Goal: Check status

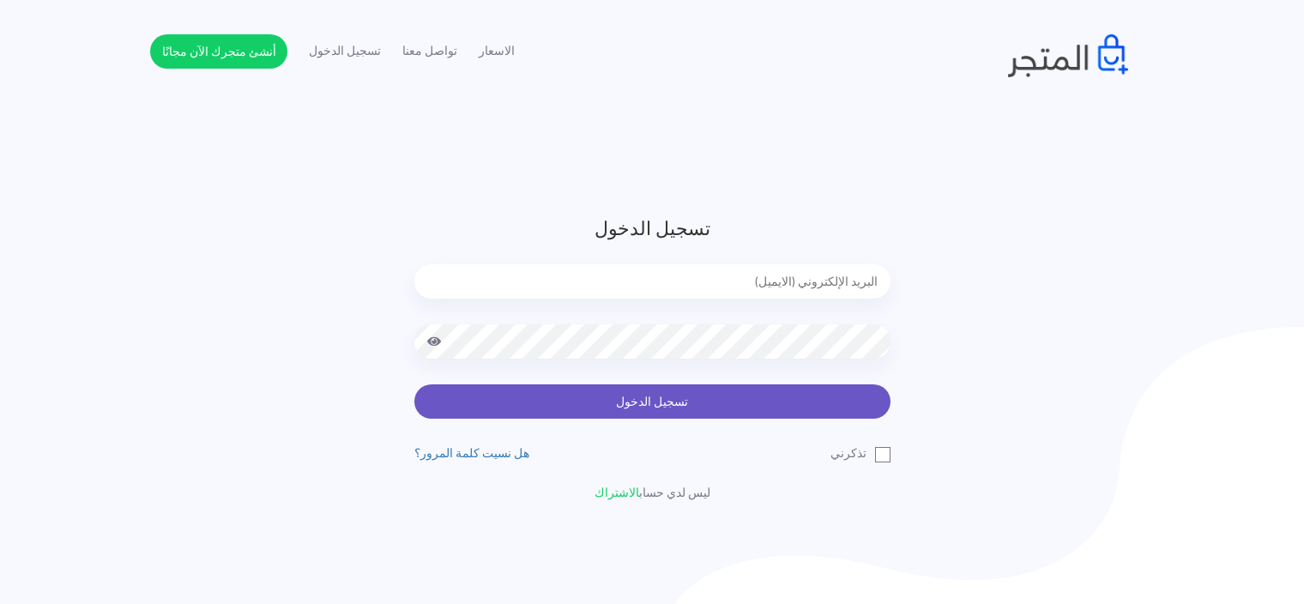
type input "[EMAIL_ADDRESS][DOMAIN_NAME]"
click at [782, 389] on button "تسجيل الدخول" at bounding box center [652, 401] width 476 height 34
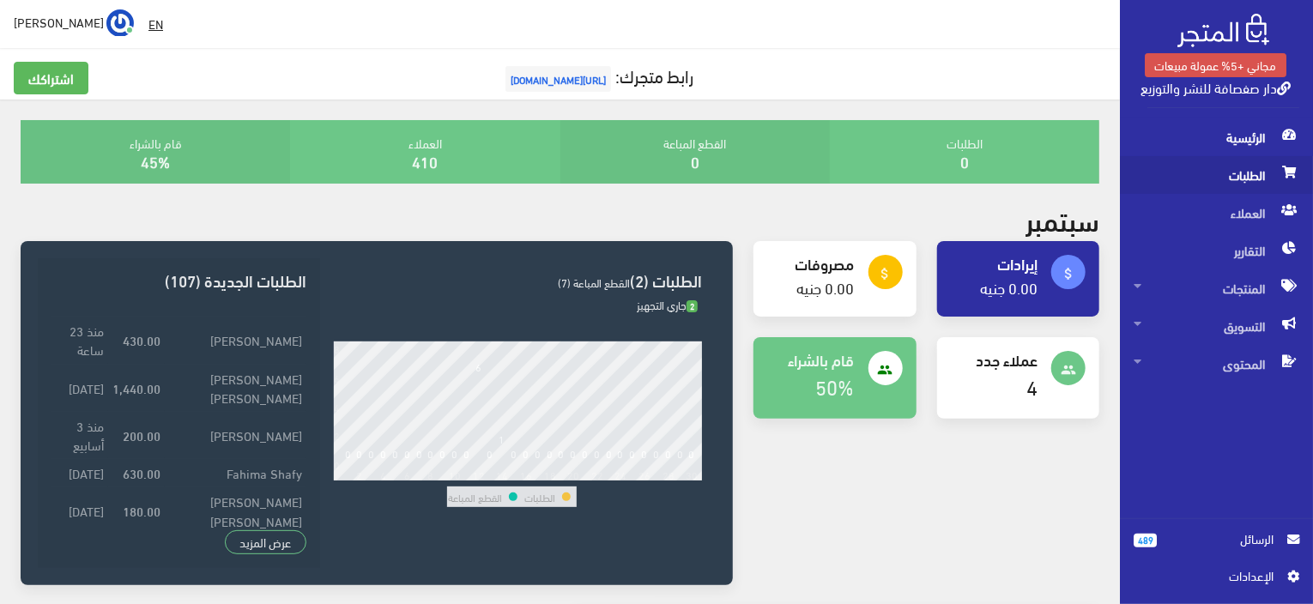
click at [1254, 172] on span "الطلبات" at bounding box center [1216, 175] width 166 height 38
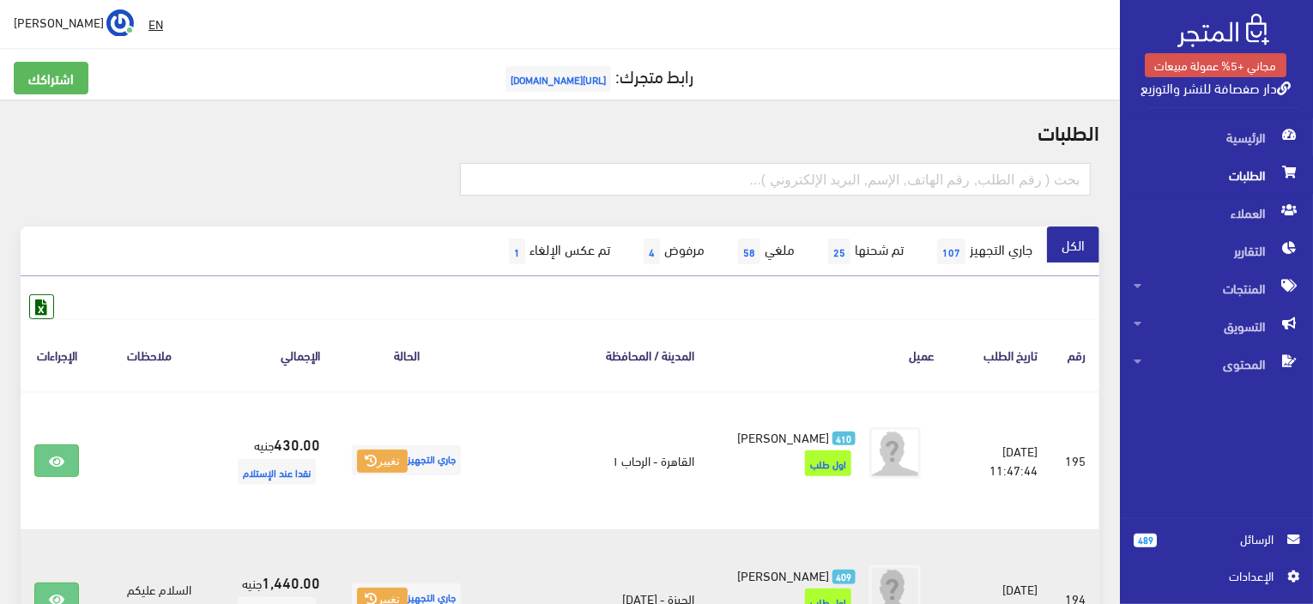
drag, startPoint x: 631, startPoint y: 581, endPoint x: 623, endPoint y: 587, distance: 9.8
click at [623, 587] on td "الجيزة - ٦ أكتوبر" at bounding box center [593, 598] width 229 height 138
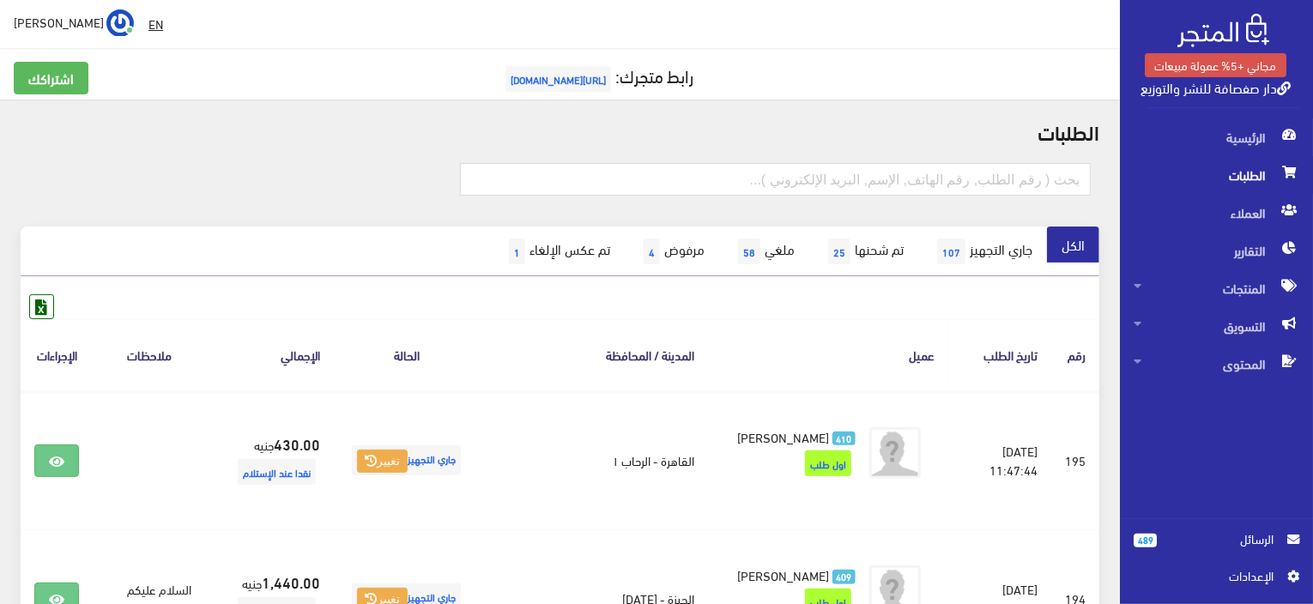
click at [728, 320] on th "عميل" at bounding box center [828, 354] width 239 height 71
